Goal: Task Accomplishment & Management: Manage account settings

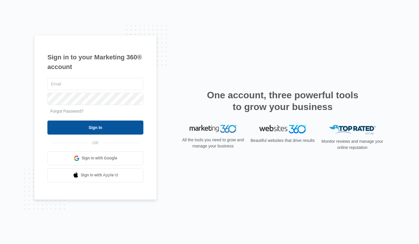
type input "info@deckxpro.com"
click at [105, 130] on input "Sign In" at bounding box center [95, 128] width 96 height 14
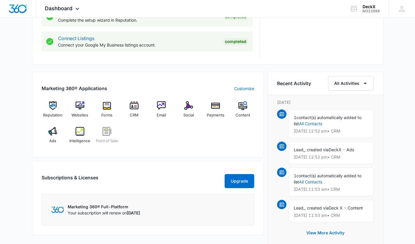
scroll to position [305, 0]
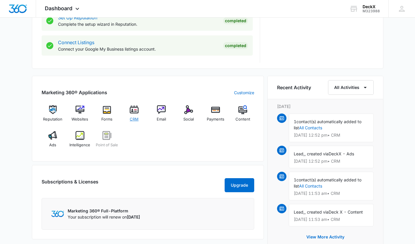
click at [138, 112] on img at bounding box center [134, 109] width 9 height 9
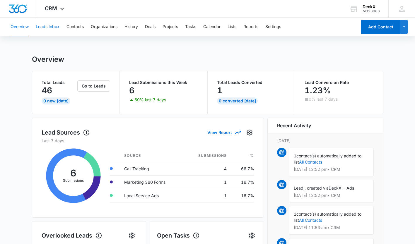
click at [52, 28] on button "Leads Inbox" at bounding box center [48, 27] width 24 height 19
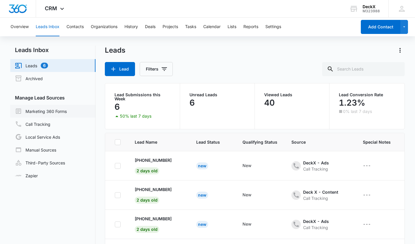
click at [59, 111] on link "Marketing 360 Forms" at bounding box center [41, 111] width 52 height 7
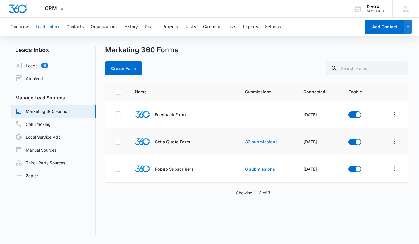
click at [259, 141] on link "33 submissions" at bounding box center [261, 141] width 33 height 5
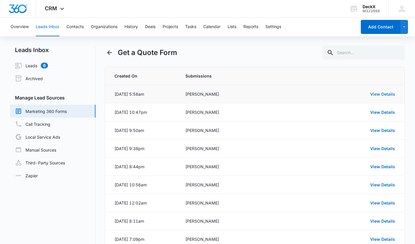
click at [378, 94] on link "View Details" at bounding box center [382, 94] width 25 height 5
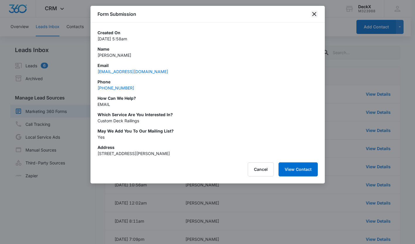
click at [315, 13] on icon "close" at bounding box center [314, 14] width 7 height 7
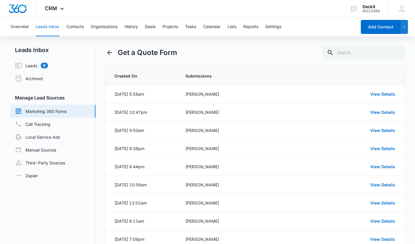
click at [59, 110] on link "Marketing 360 Forms" at bounding box center [41, 111] width 52 height 7
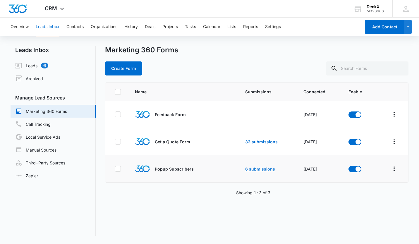
click at [259, 169] on link "6 submissions" at bounding box center [260, 169] width 30 height 5
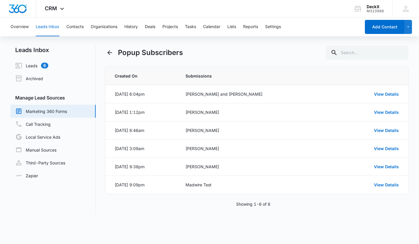
click at [67, 111] on link "Marketing 360 Forms" at bounding box center [41, 111] width 52 height 7
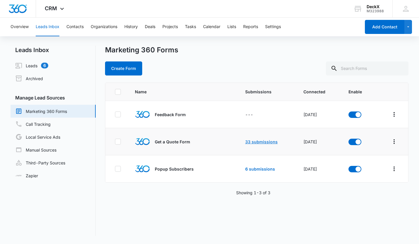
click at [254, 141] on link "33 submissions" at bounding box center [261, 141] width 33 height 5
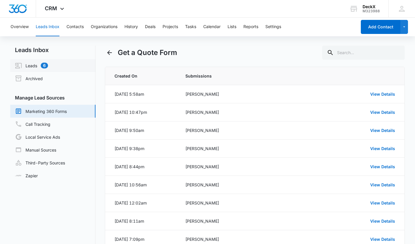
click at [48, 65] on link "Leads 6" at bounding box center [31, 65] width 33 height 7
